Goal: Task Accomplishment & Management: Complete application form

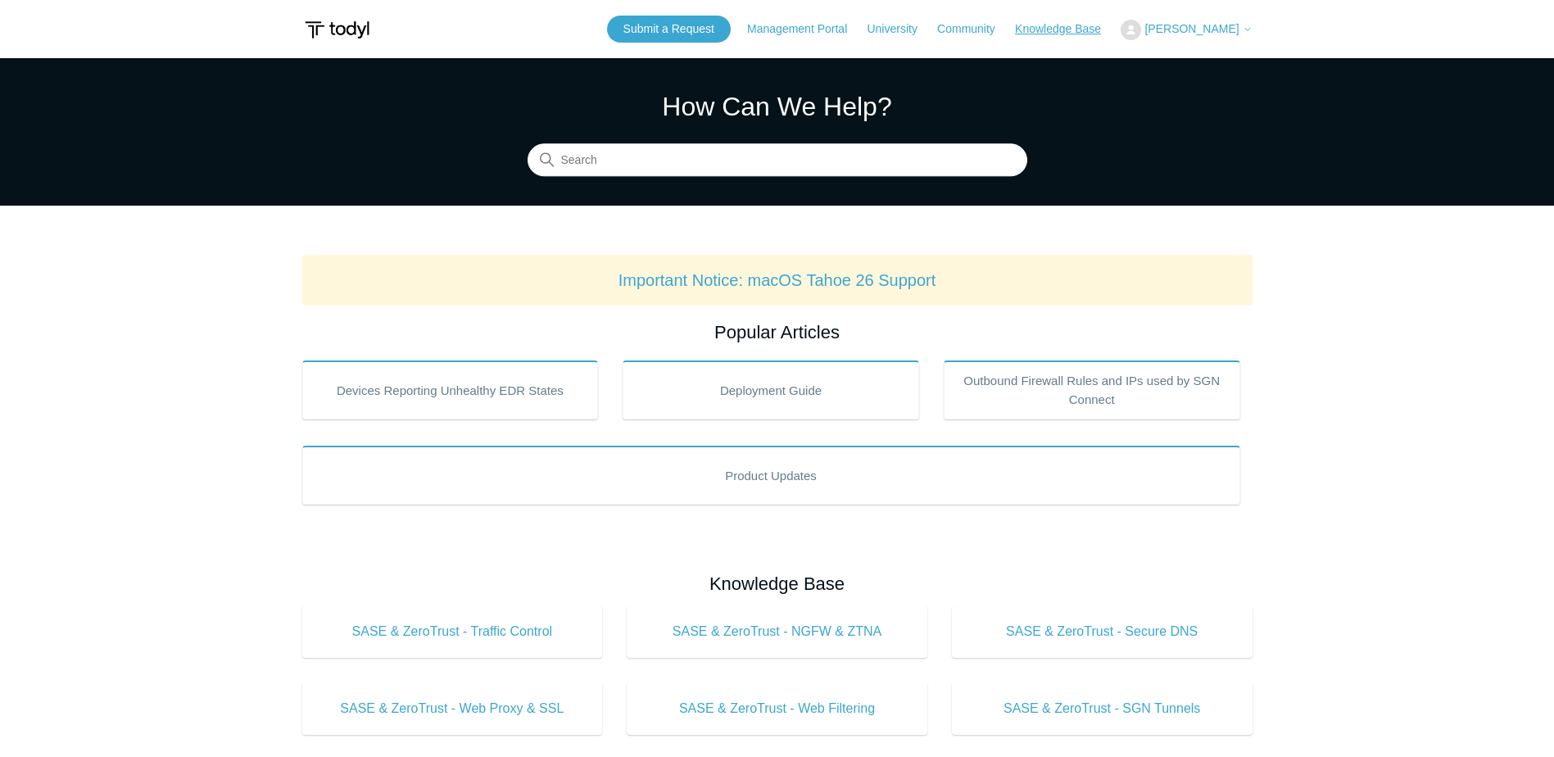
click at [1072, 24] on link "Knowledge Base" at bounding box center [1066, 28] width 102 height 17
click at [1232, 36] on button "[PERSON_NAME]" at bounding box center [1185, 30] width 131 height 20
click at [1192, 68] on link "My Support Requests" at bounding box center [1201, 64] width 160 height 29
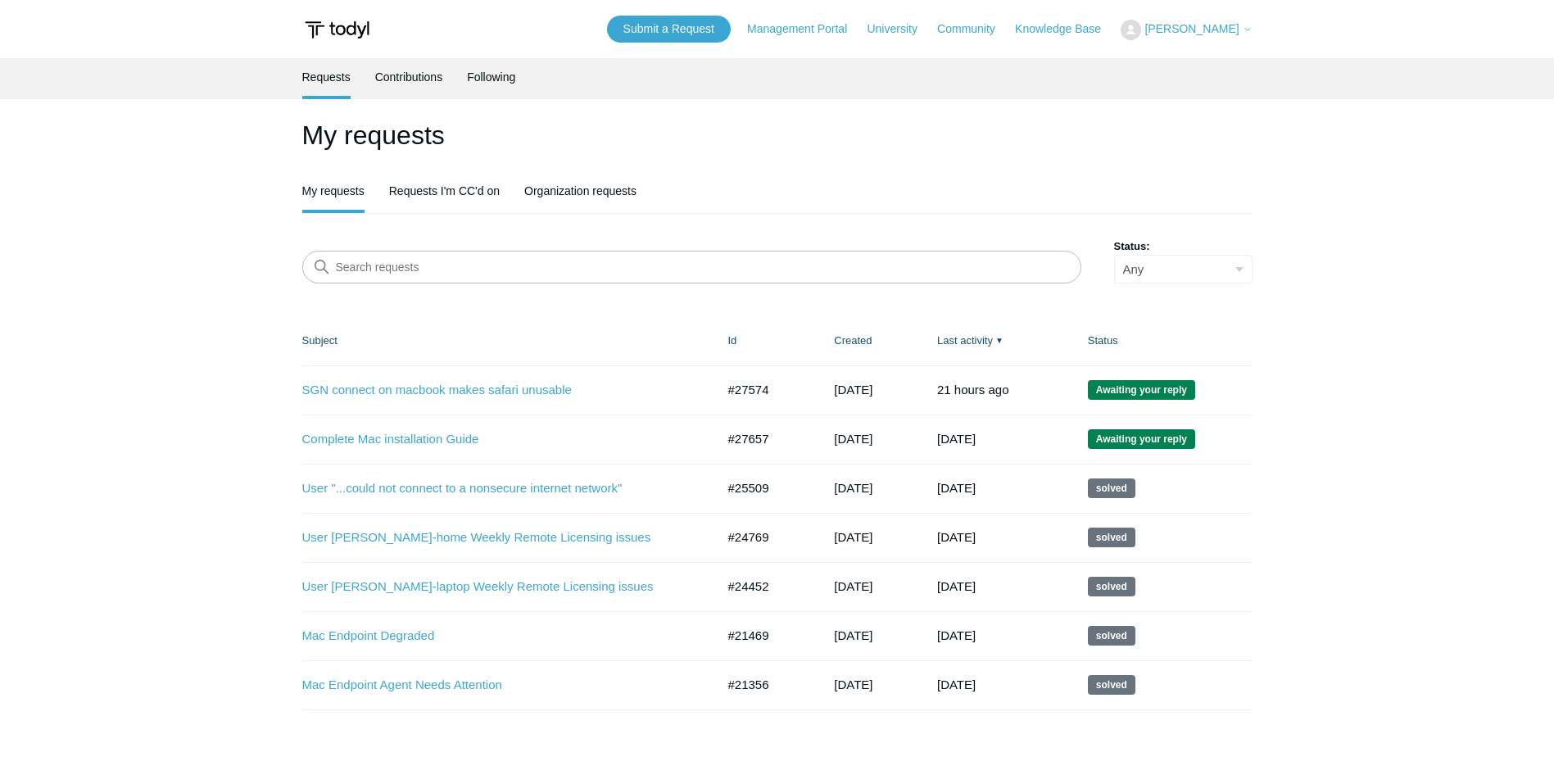
drag, startPoint x: 233, startPoint y: 555, endPoint x: 567, endPoint y: 598, distance: 336.1
click at [567, 598] on main "Requests Contributions Following My requests My requests Requests I'm CC'd on O…" at bounding box center [777, 398] width 1554 height 681
click at [254, 609] on main "Requests Contributions Following My requests My requests Requests I'm CC'd on O…" at bounding box center [777, 398] width 1554 height 681
drag, startPoint x: 291, startPoint y: 589, endPoint x: 609, endPoint y: 588, distance: 317.8
click at [546, 584] on main "Requests Contributions Following My requests My requests Requests I'm CC'd on O…" at bounding box center [777, 398] width 1554 height 681
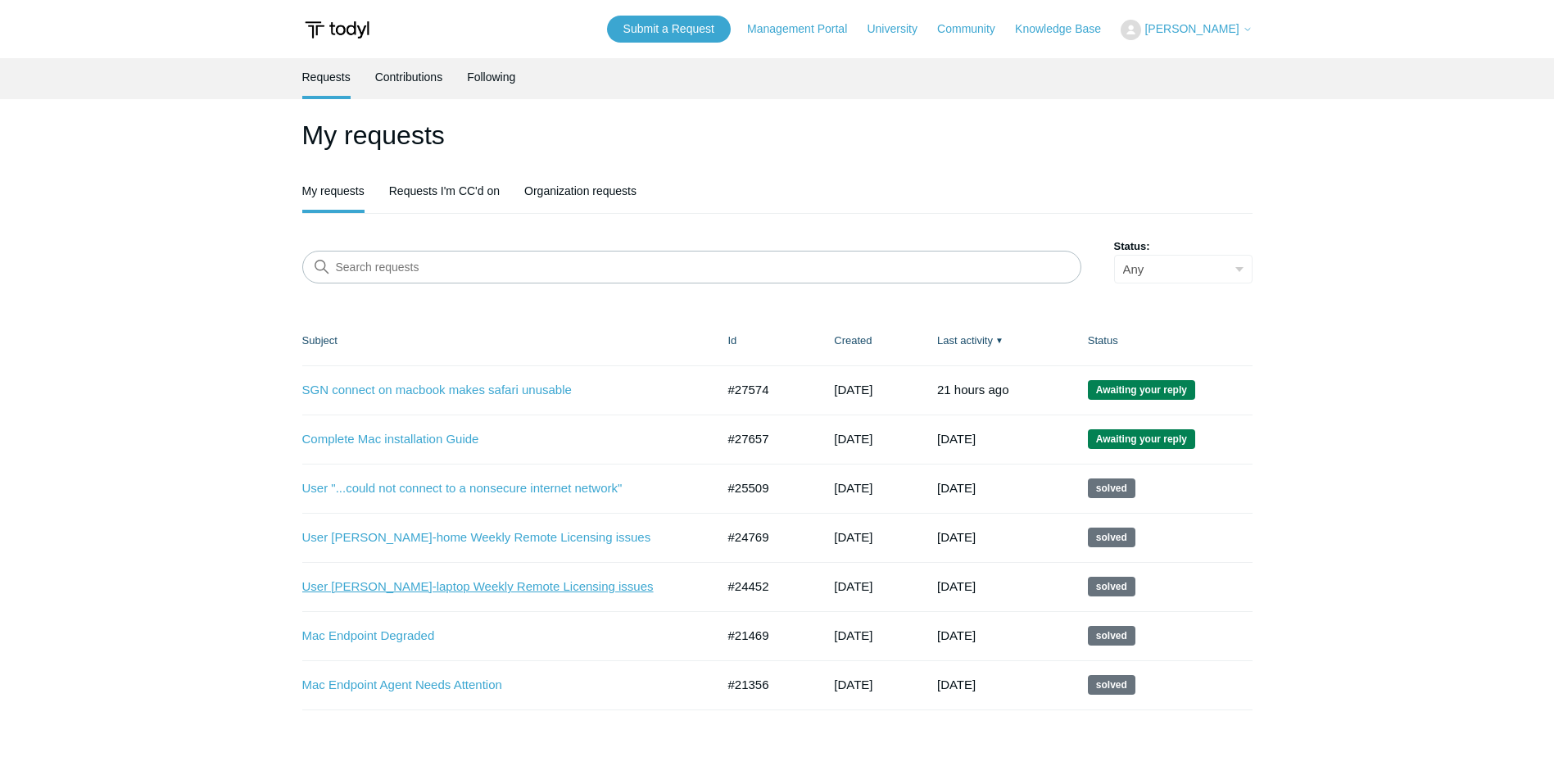
click at [614, 589] on link "User [PERSON_NAME]-laptop Weekly Remote Licensing issues" at bounding box center [496, 586] width 389 height 19
click at [104, 622] on main "Requests Contributions Following My requests My requests Requests I'm CC'd on O…" at bounding box center [777, 398] width 1554 height 681
click at [545, 590] on link "User [PERSON_NAME]-laptop Weekly Remote Licensing issues" at bounding box center [496, 586] width 389 height 19
drag, startPoint x: 727, startPoint y: 586, endPoint x: 767, endPoint y: 585, distance: 40.2
click at [767, 585] on td "#24452" at bounding box center [765, 586] width 106 height 49
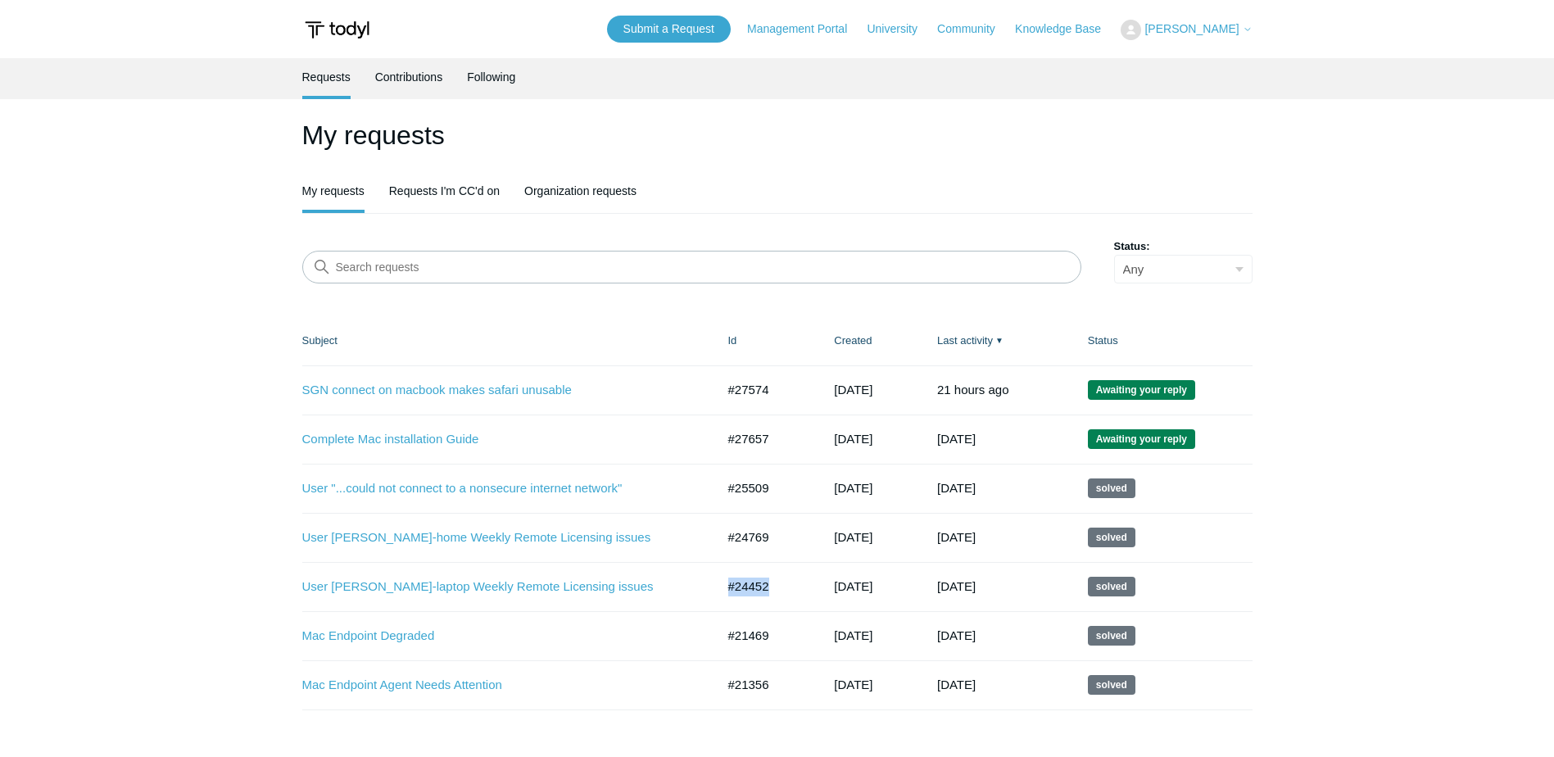
copy td "#24452"
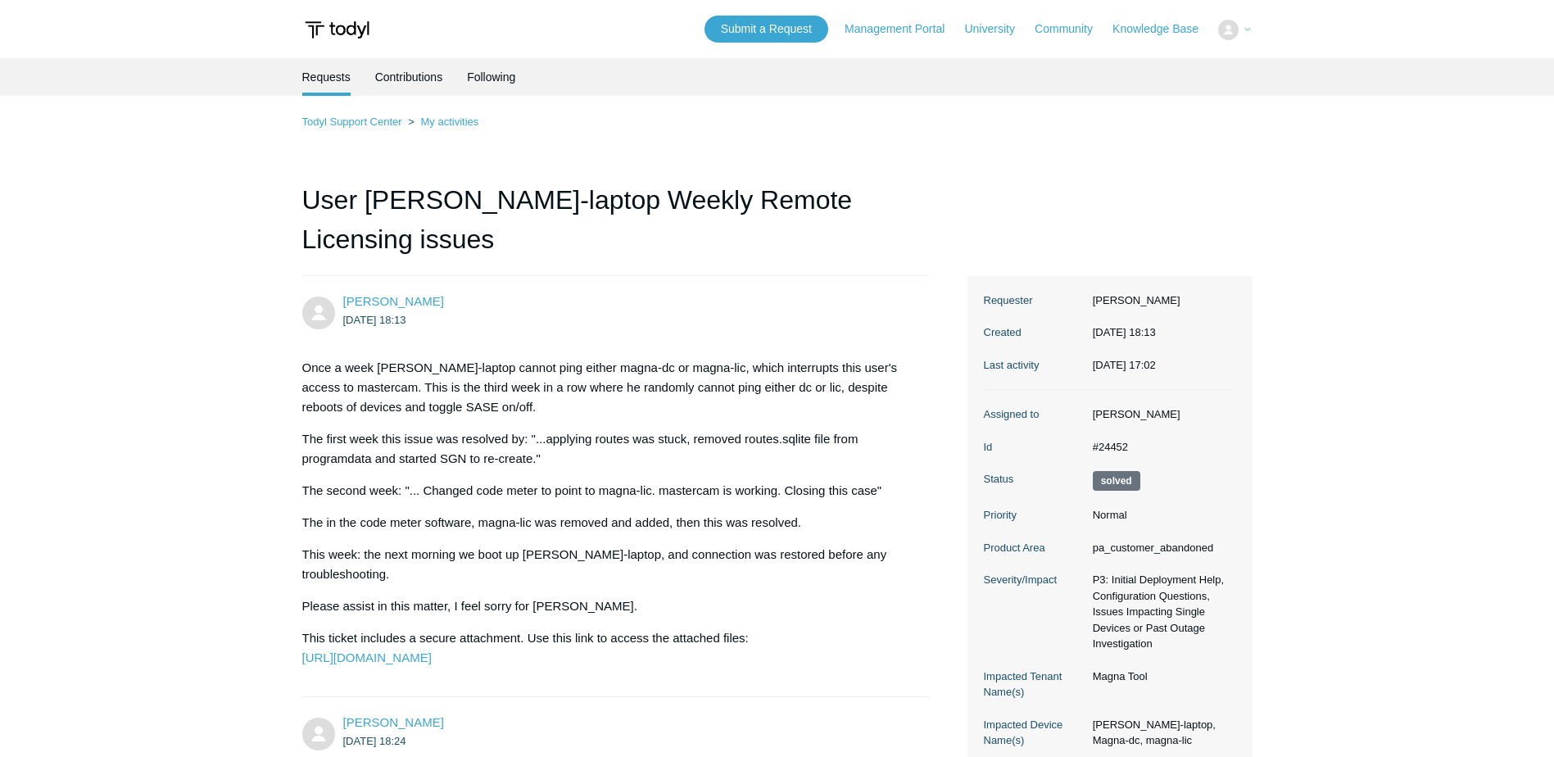
drag, startPoint x: 0, startPoint y: 0, endPoint x: 233, endPoint y: 684, distance: 722.7
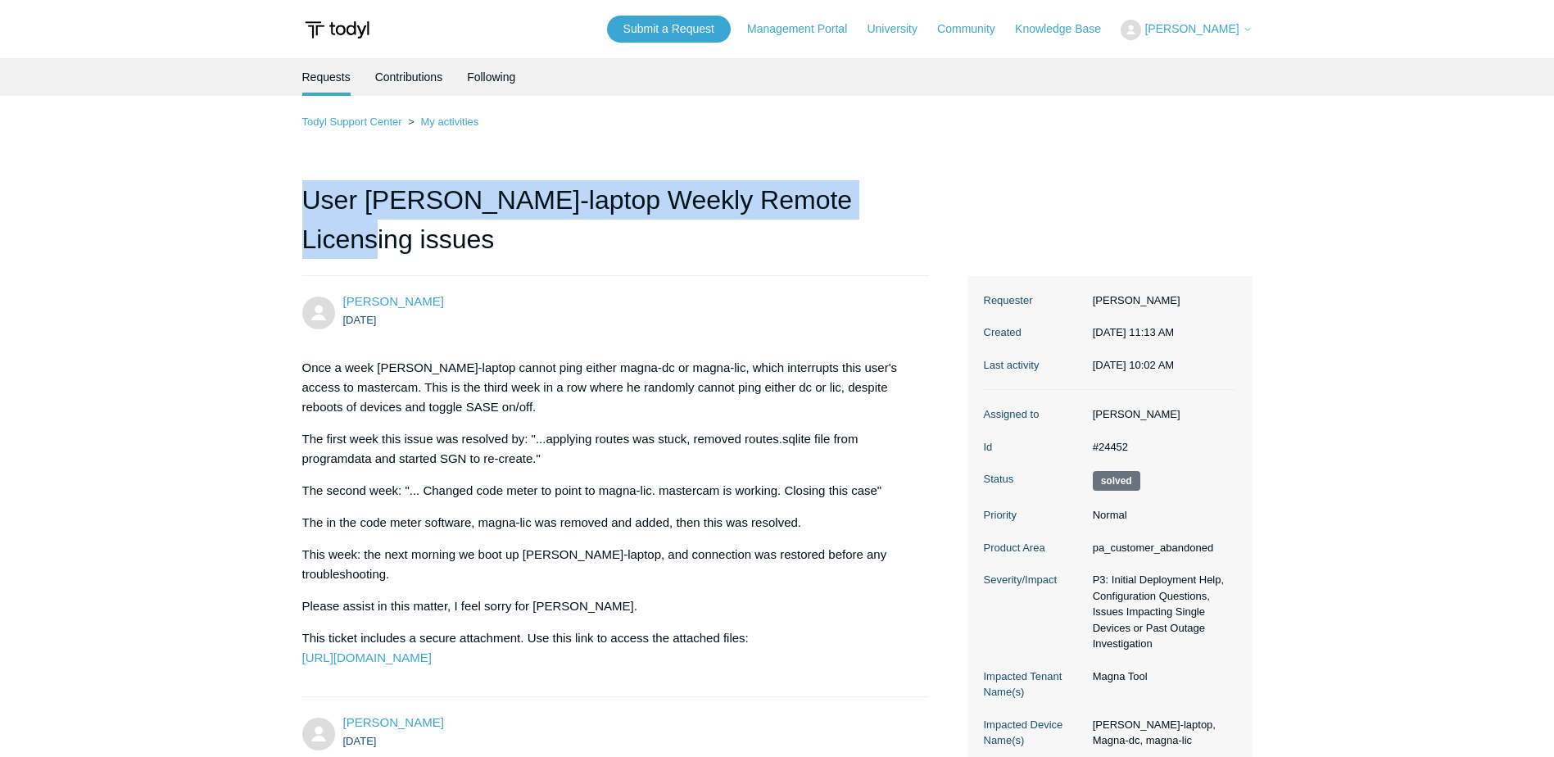
drag, startPoint x: 899, startPoint y: 199, endPoint x: 247, endPoint y: 205, distance: 652.8
copy h1 "User [PERSON_NAME]-laptop Weekly Remote Licensing issues"
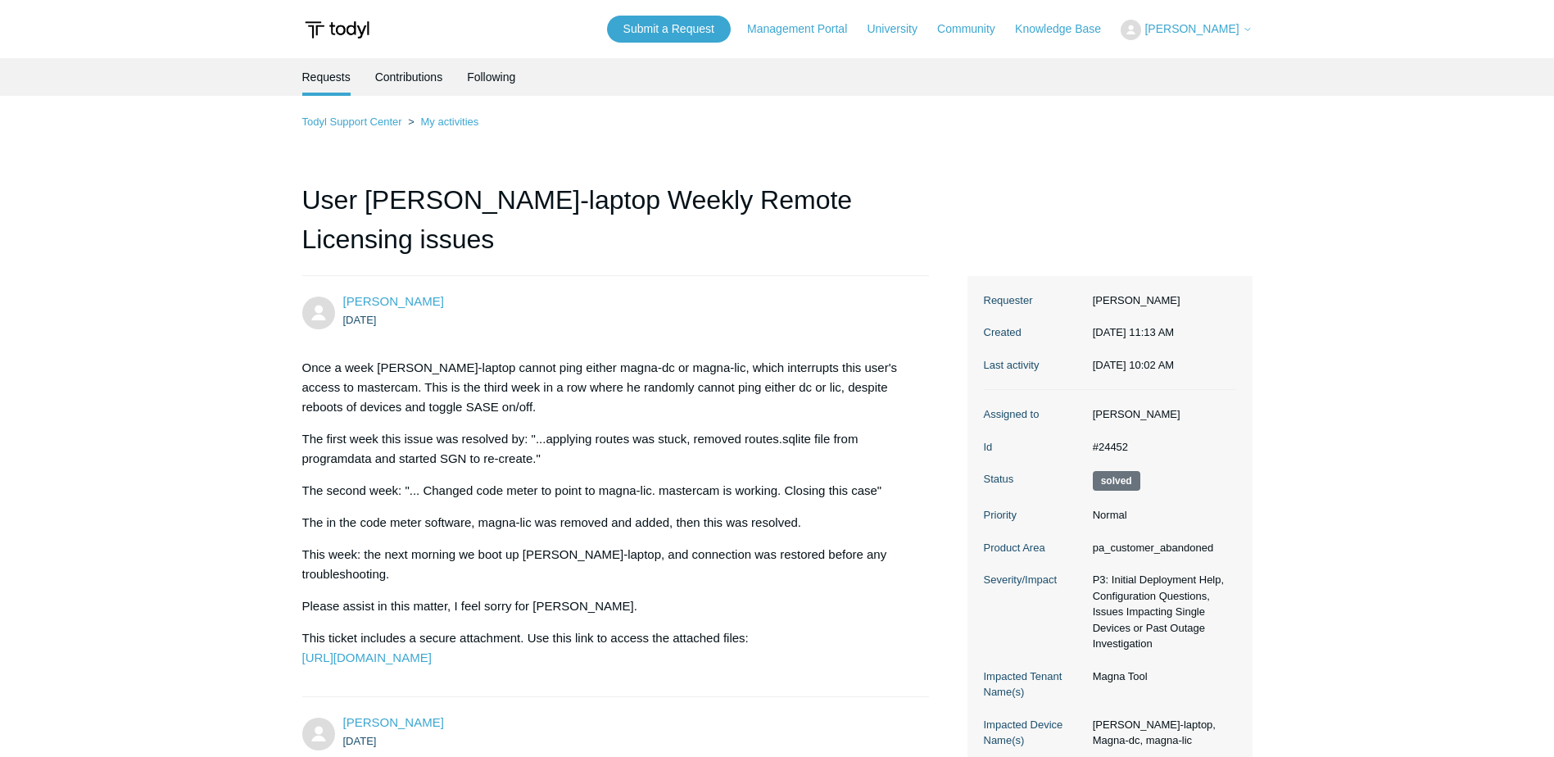
click at [307, 358] on p "Once a week [PERSON_NAME]-laptop cannot ping either magna-dc or magna-lic, whic…" at bounding box center [607, 387] width 611 height 59
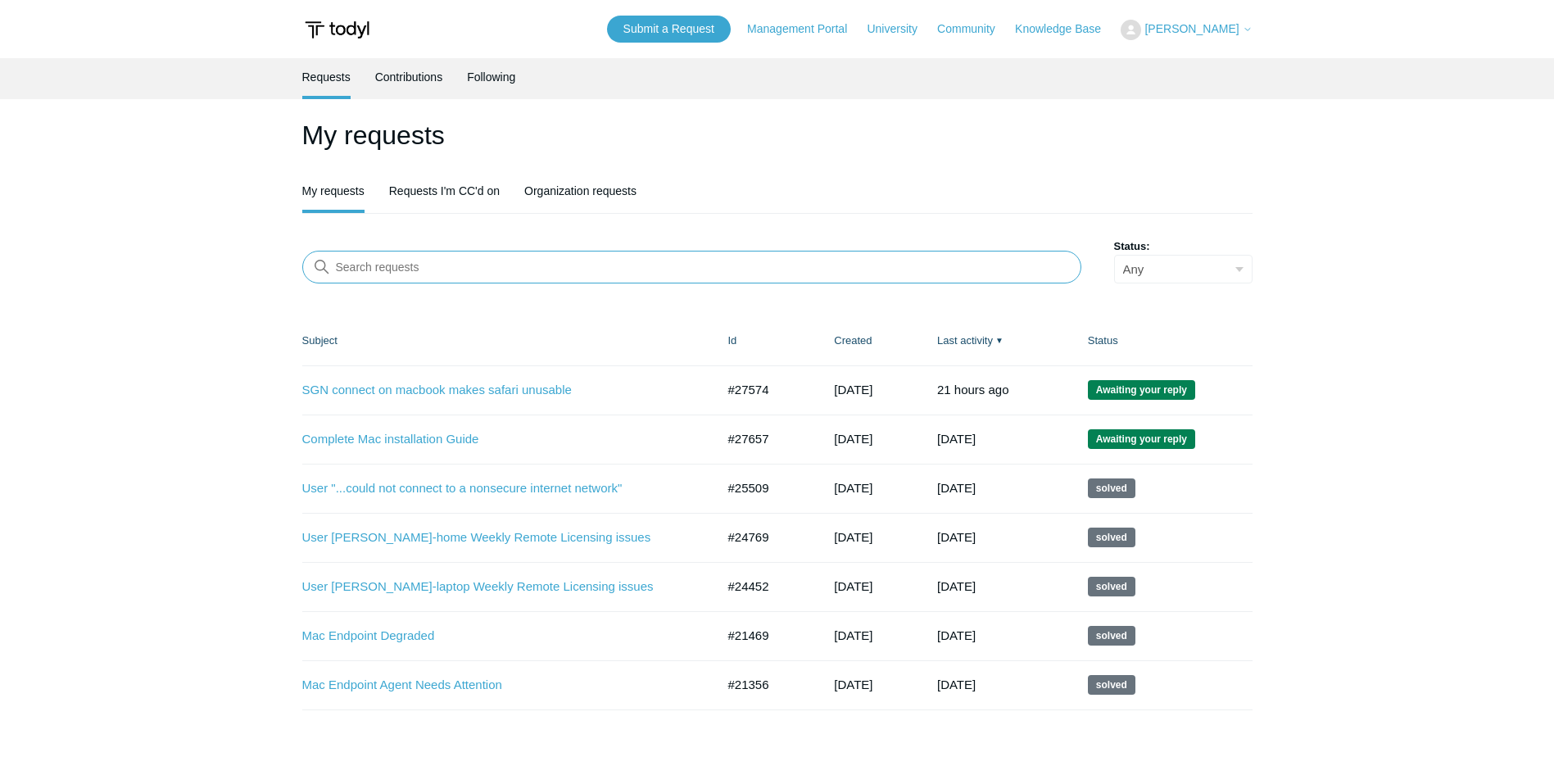
click at [514, 268] on input "Search requests" at bounding box center [691, 267] width 779 height 33
paste input "User [PERSON_NAME]-laptop Weekly Remote Licensing issues"
type input "User [PERSON_NAME]-laptop Weekly Remote Licensing issues"
click at [702, 42] on header "Submit a Request Management Portal University Community Knowledge Base Victor V…" at bounding box center [777, 29] width 950 height 58
click at [675, 28] on link "Submit a Request" at bounding box center [669, 29] width 124 height 27
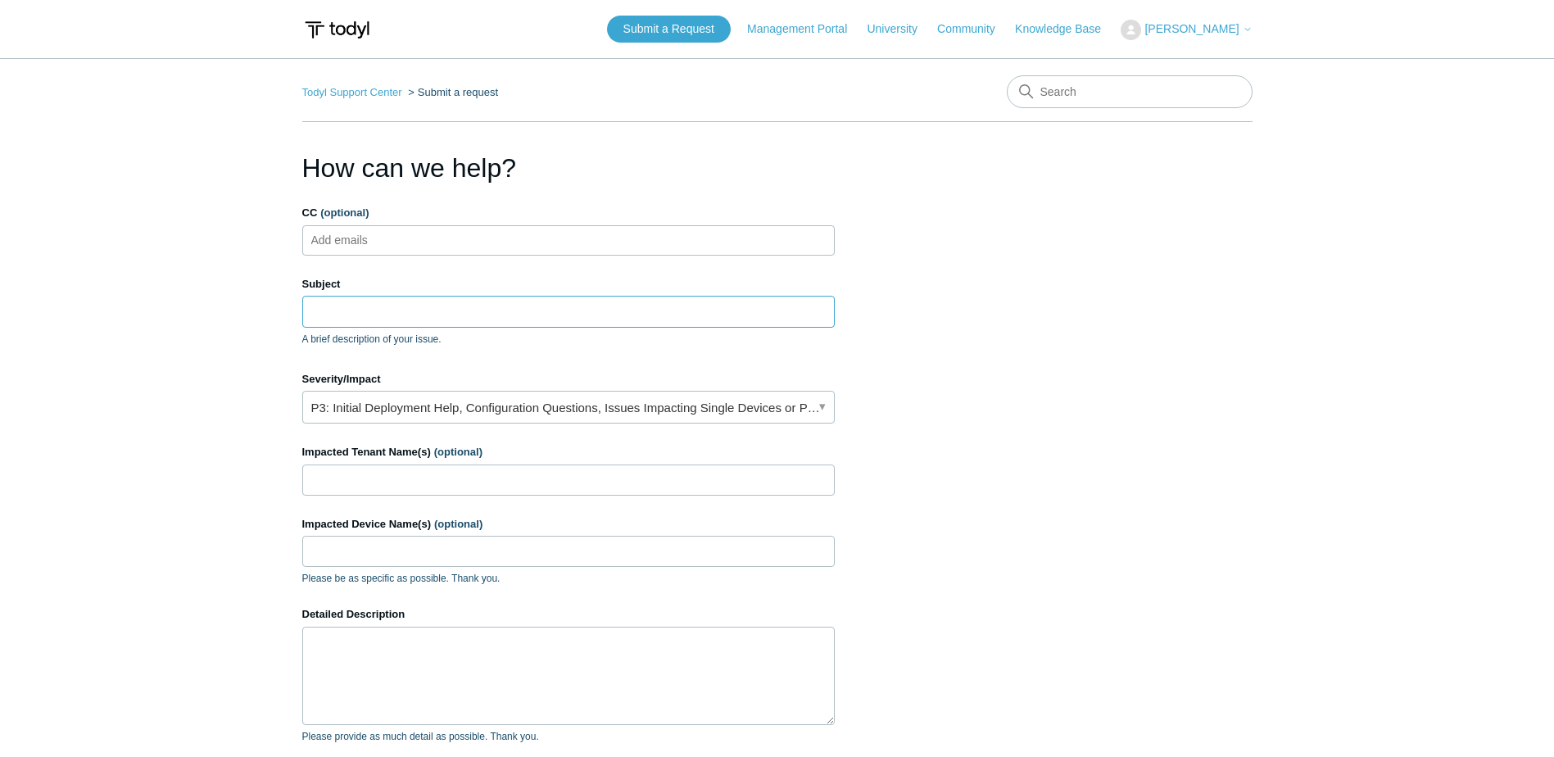
click at [434, 320] on input "Subject" at bounding box center [568, 311] width 532 height 31
paste input "User [PERSON_NAME]-laptop Weekly Remote Licensing issues"
click at [622, 315] on input "User [PERSON_NAME]-laptop Weekly Remote Licensing issues" at bounding box center [568, 311] width 532 height 31
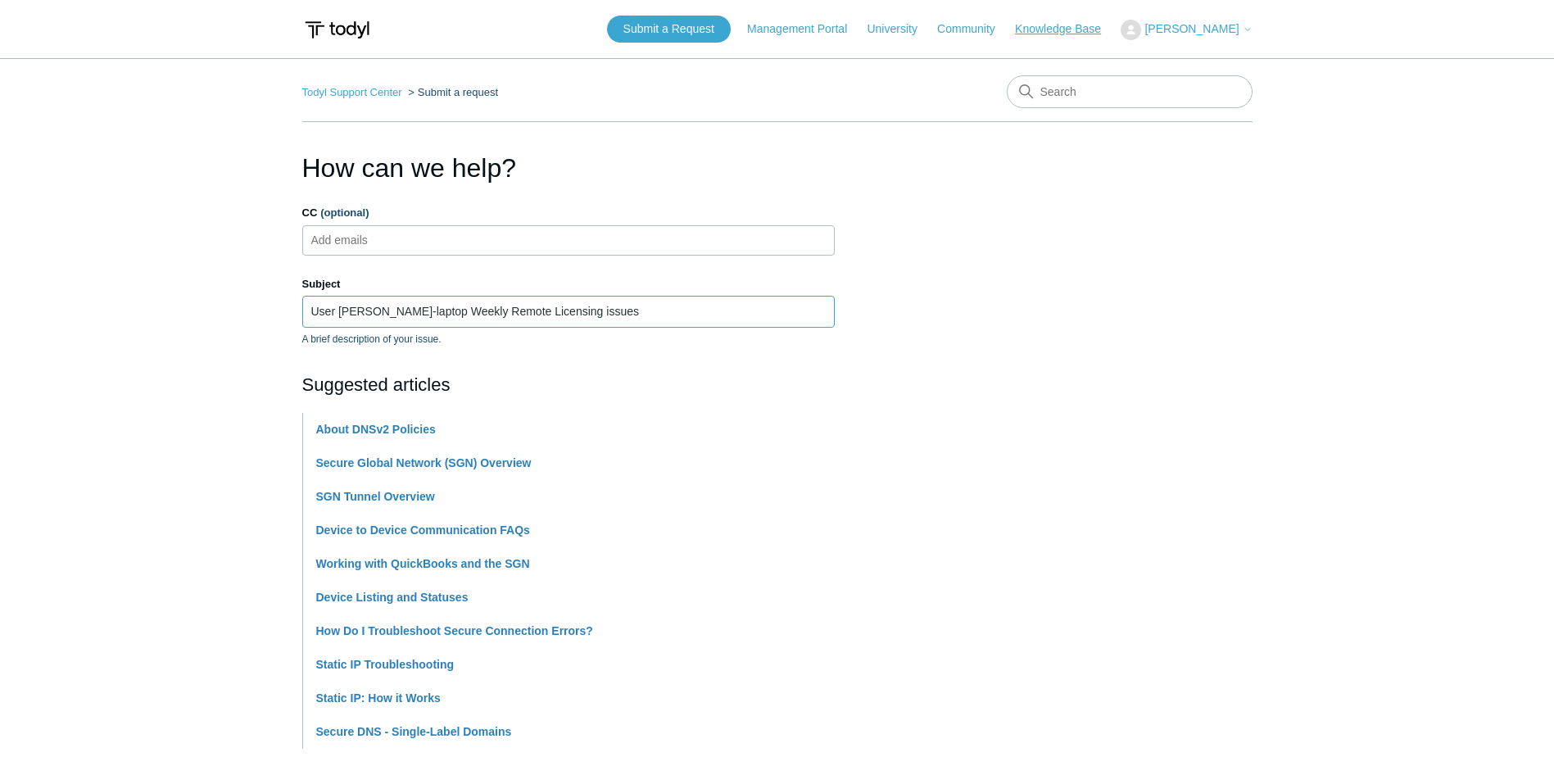
type input "User [PERSON_NAME]-laptop Weekly Remote Licensing issues"
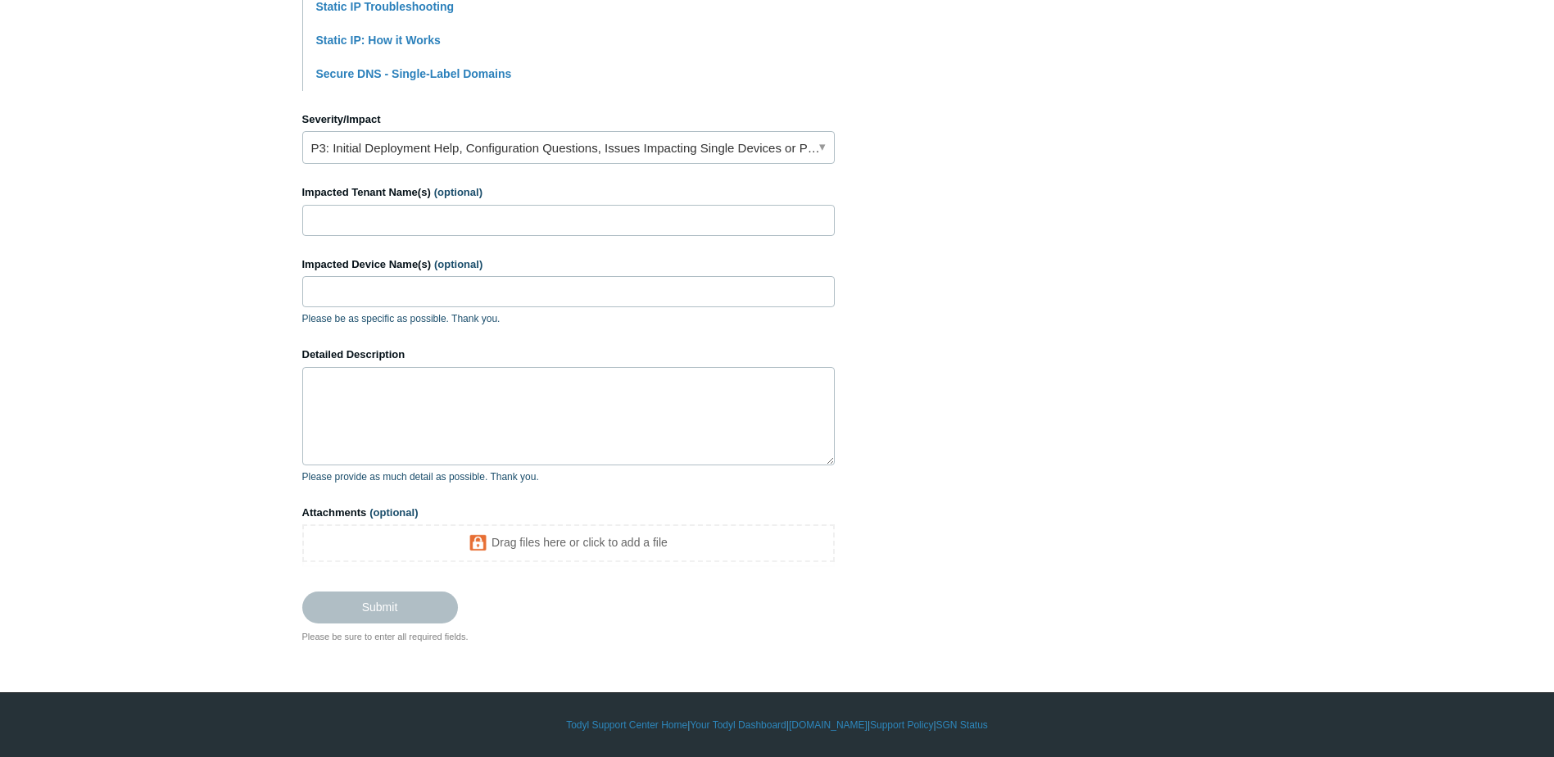
scroll to position [412, 0]
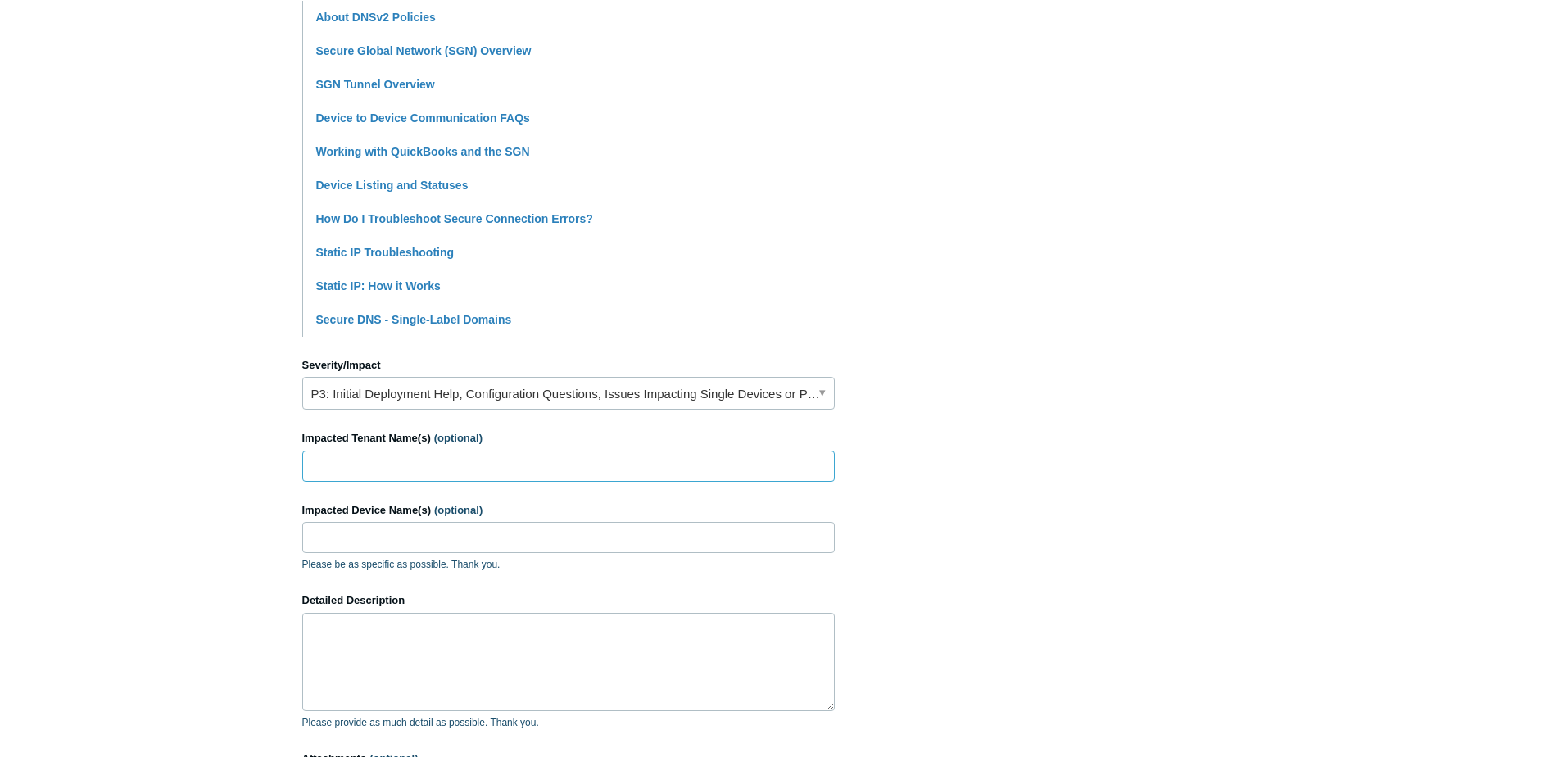
click at [407, 474] on input "Impacted Tenant Name(s) (optional)" at bounding box center [568, 465] width 532 height 31
type input "Magna Tool"
paste input "#24452"
type input "Tim-Laptop"
paste textarea "#24452"
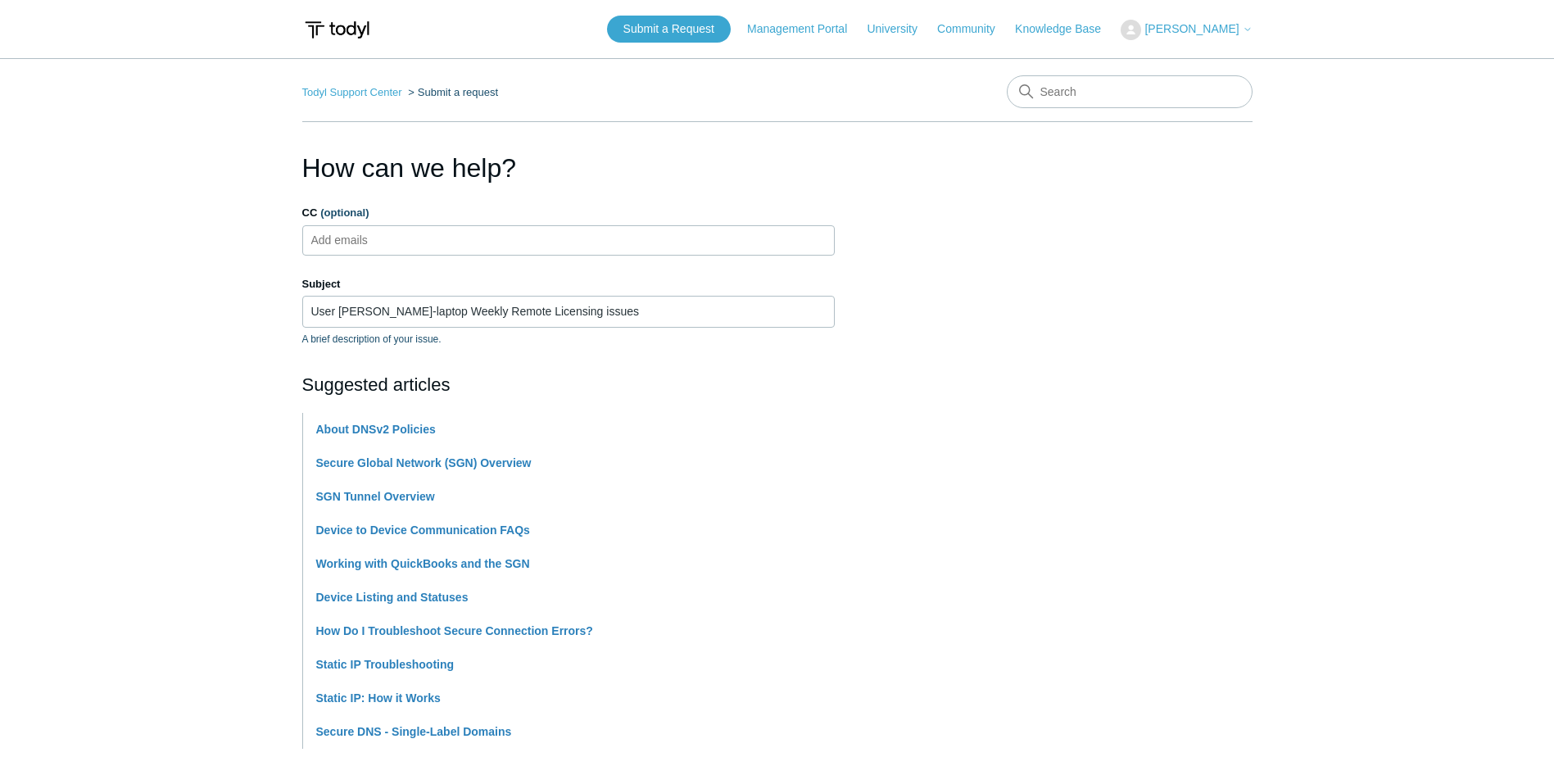
scroll to position [638, 0]
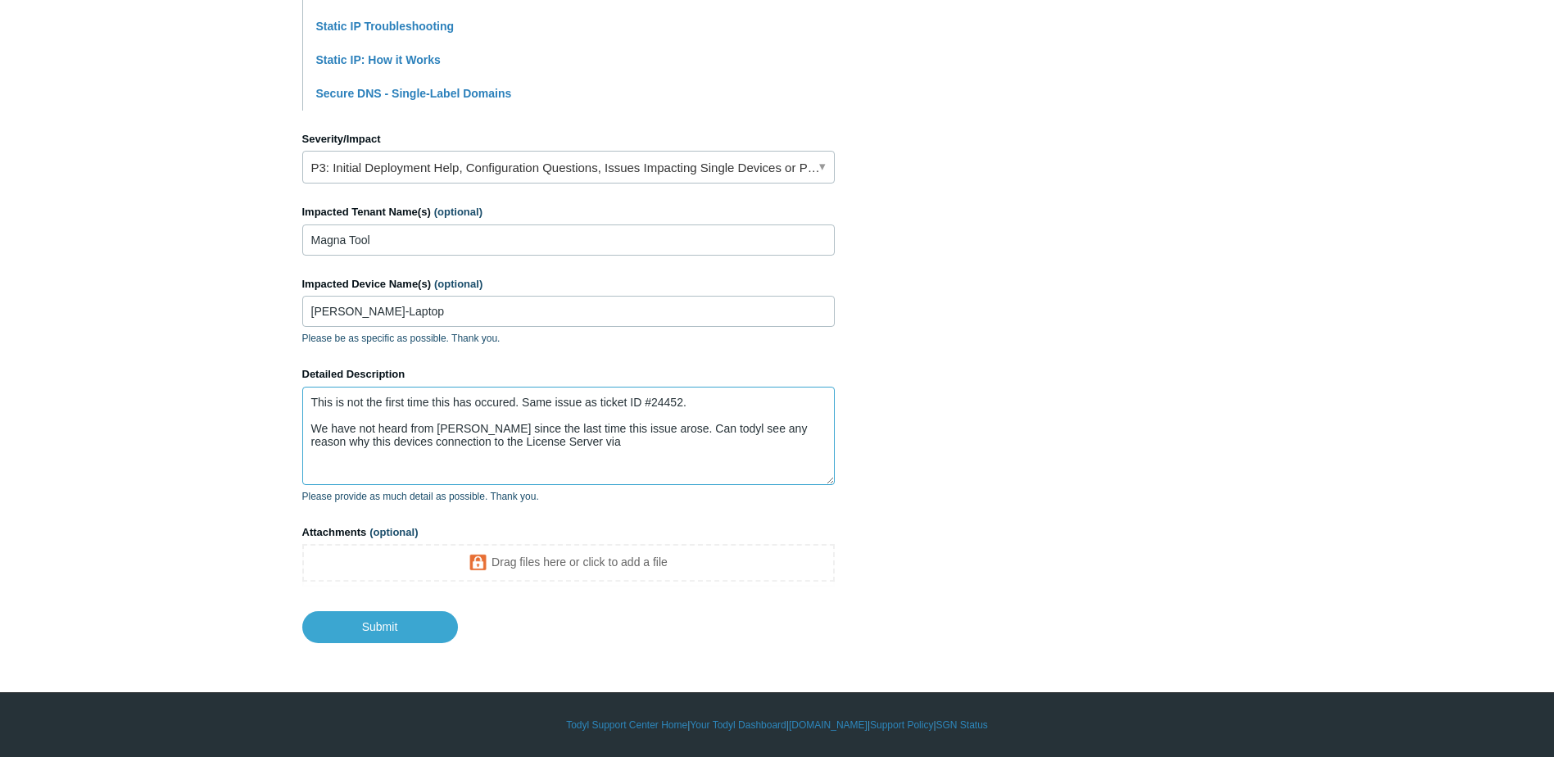
click at [560, 450] on textarea "This is not the first time this has occured. Same issue as ticket ID #24452. We…" at bounding box center [568, 436] width 532 height 98
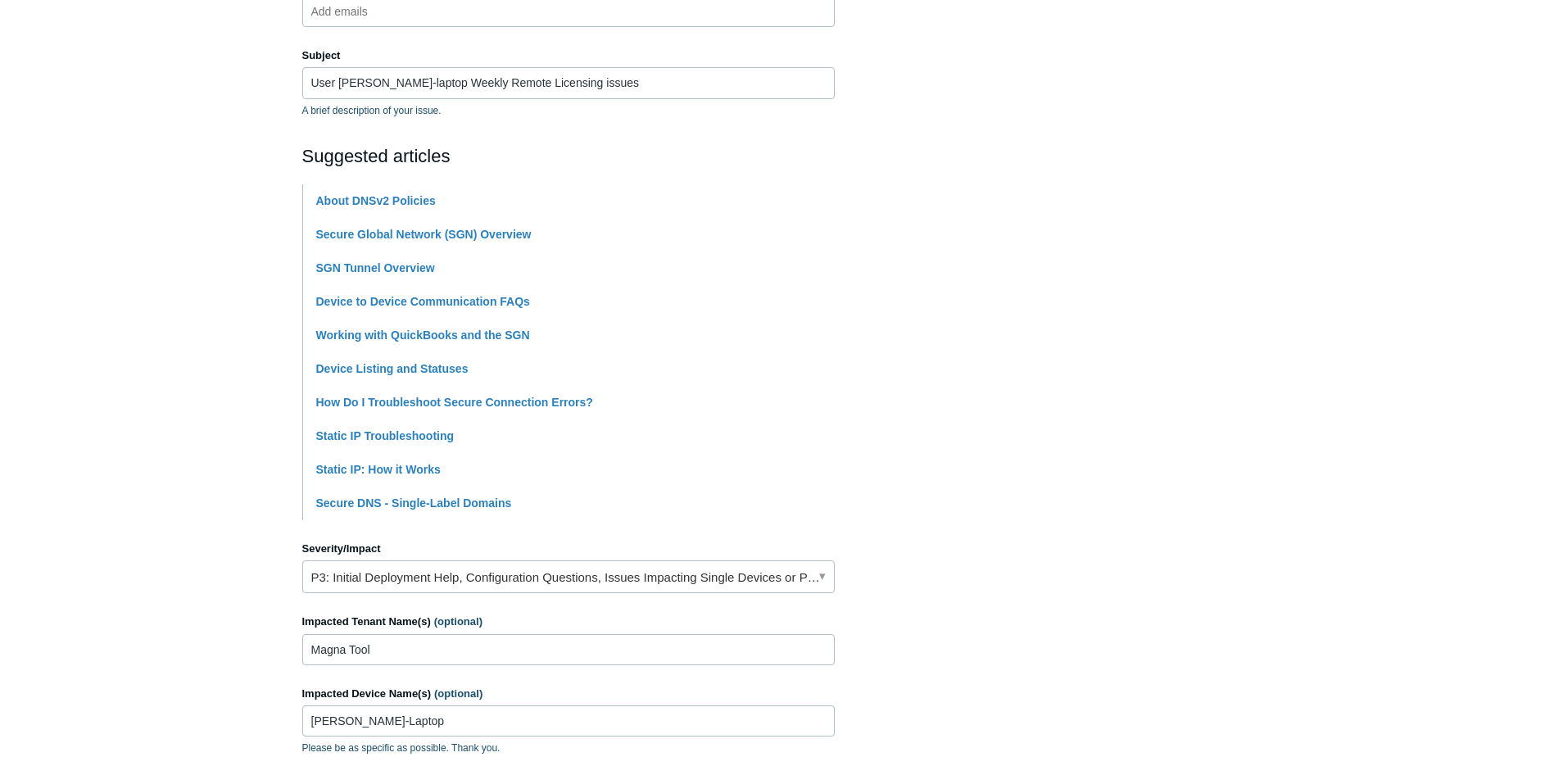
scroll to position [556, 0]
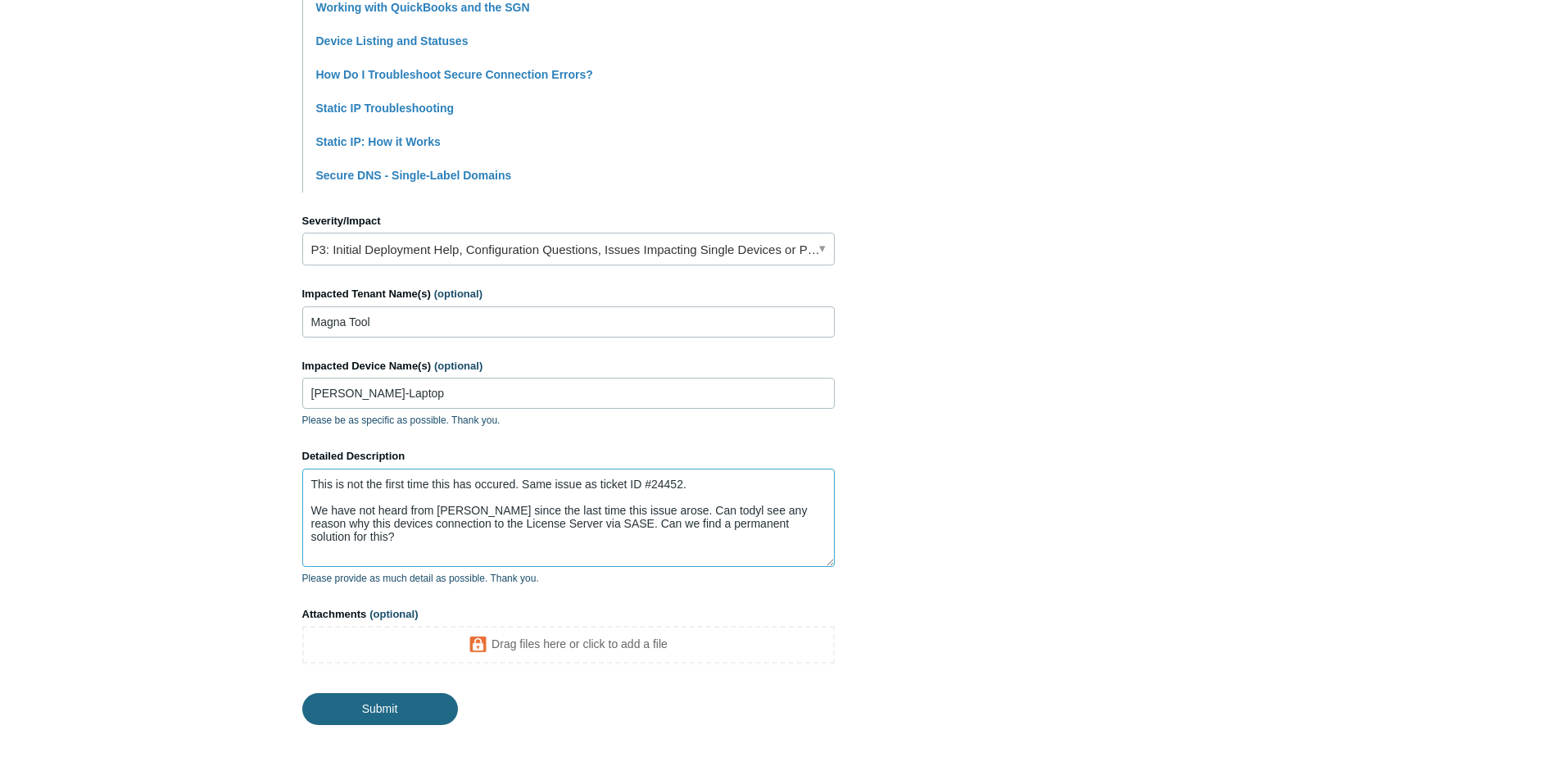
type textarea "This is not the first time this has occured. Same issue as ticket ID #24452. We…"
click at [385, 712] on input "Submit" at bounding box center [380, 709] width 156 height 33
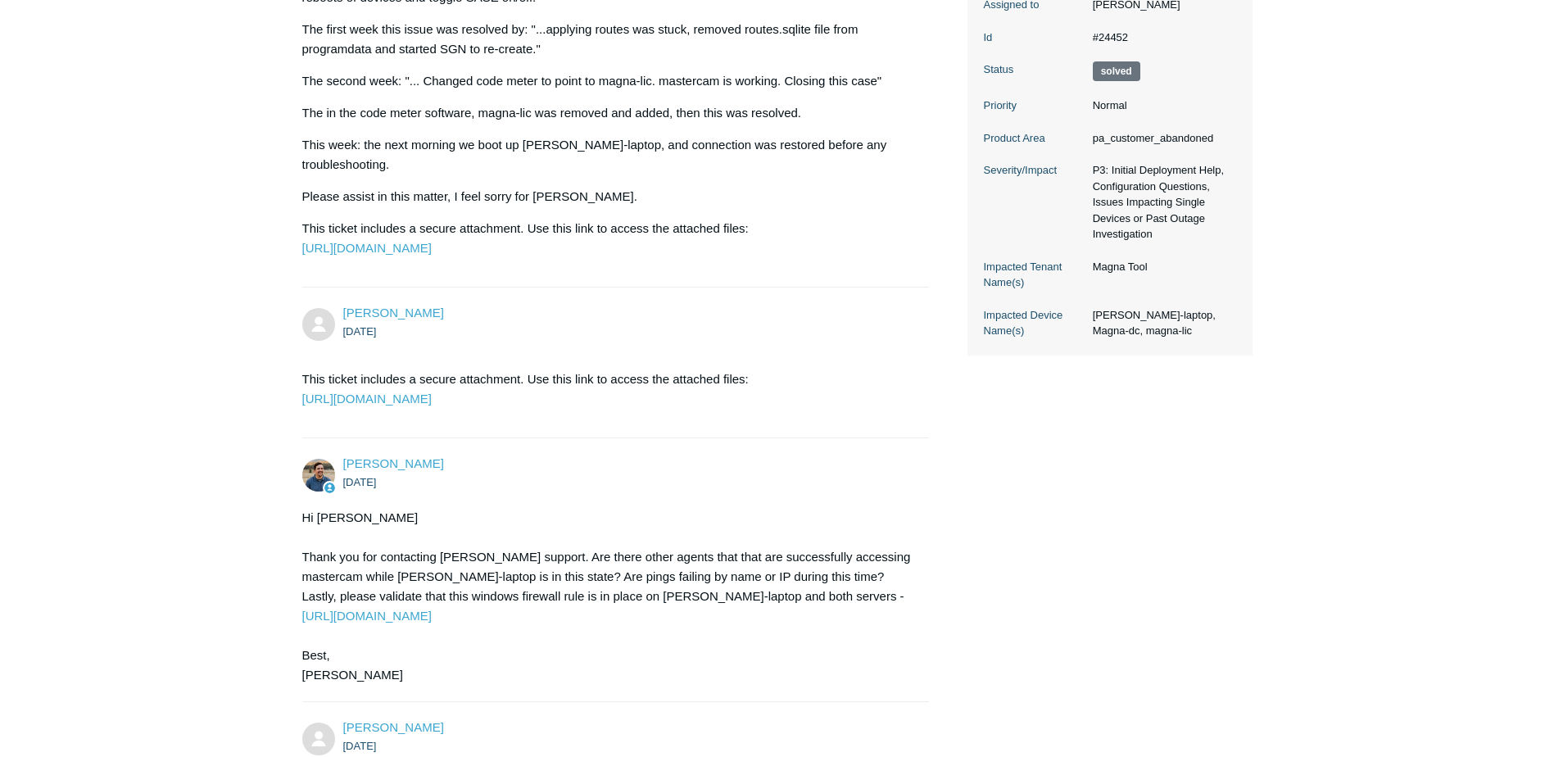
scroll to position [922, 0]
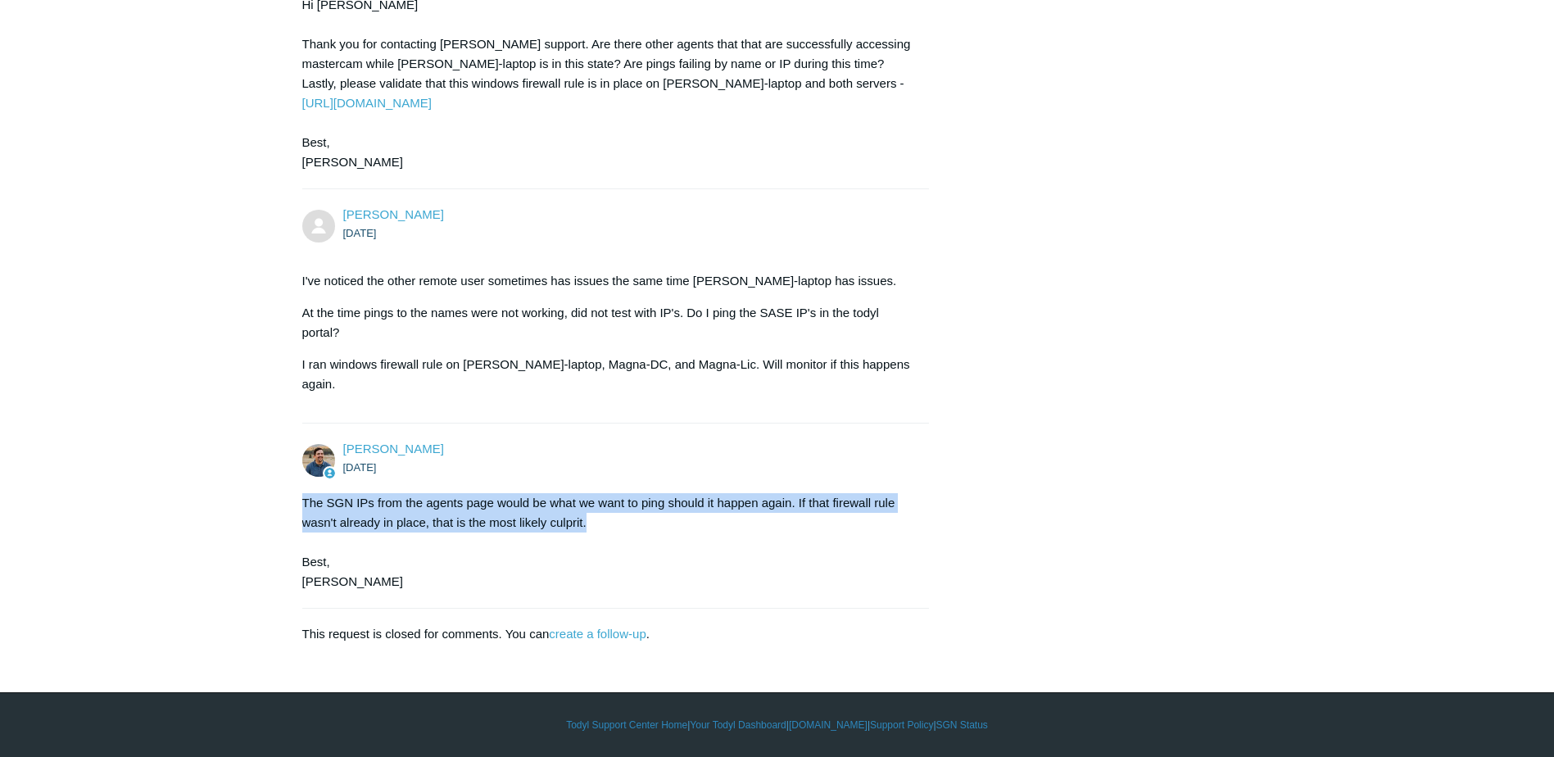
drag, startPoint x: 301, startPoint y: 498, endPoint x: 597, endPoint y: 521, distance: 296.6
click at [597, 521] on div "The SGN IPs from the agents page would be what we want to ping should it happen…" at bounding box center [607, 542] width 611 height 98
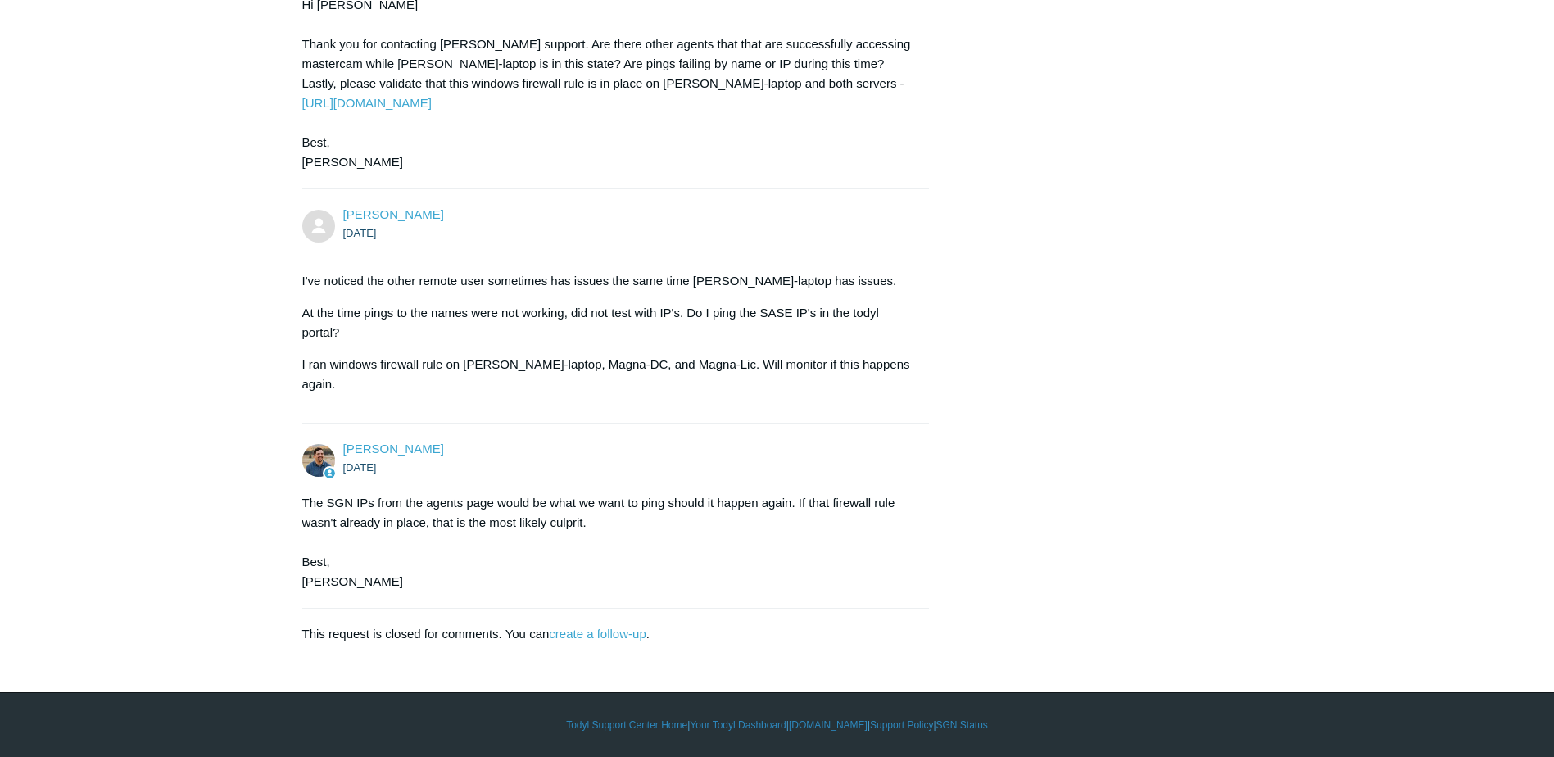
click at [608, 540] on div "The SGN IPs from the agents page would be what we want to ping should it happen…" at bounding box center [607, 542] width 611 height 98
click at [645, 527] on div "The SGN IPs from the agents page would be what we want to ping should it happen…" at bounding box center [607, 542] width 611 height 98
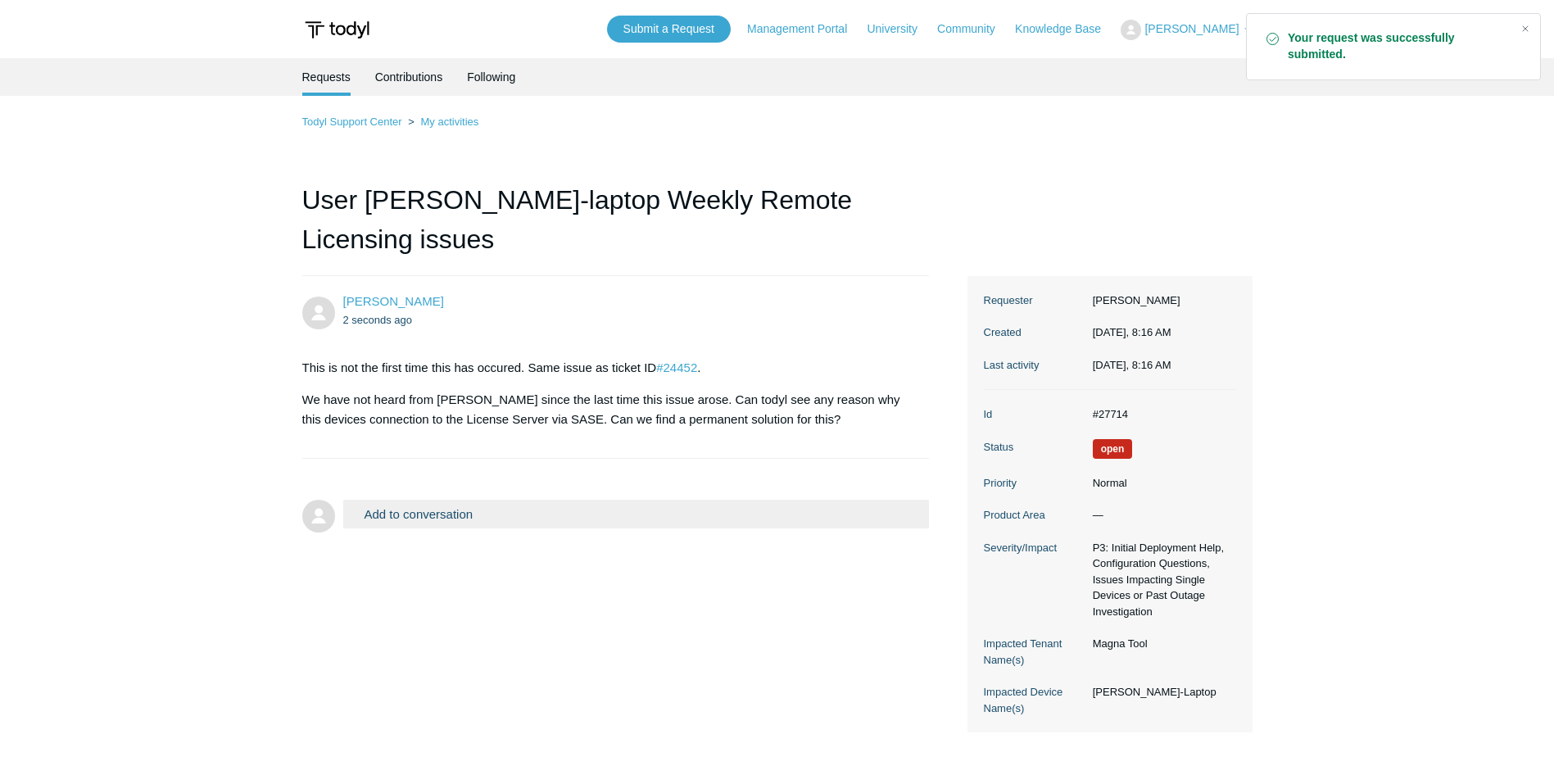
drag, startPoint x: 0, startPoint y: 0, endPoint x: 1146, endPoint y: 142, distance: 1154.6
click at [1145, 150] on div "Todyl Support Center My activities User [PERSON_NAME]-laptop Weekly Remote Lice…" at bounding box center [777, 422] width 950 height 620
click at [256, 152] on main "Requests Contributions Following Todyl Support Center My activities User [PERSO…" at bounding box center [777, 398] width 1554 height 681
